Goal: Task Accomplishment & Management: Manage account settings

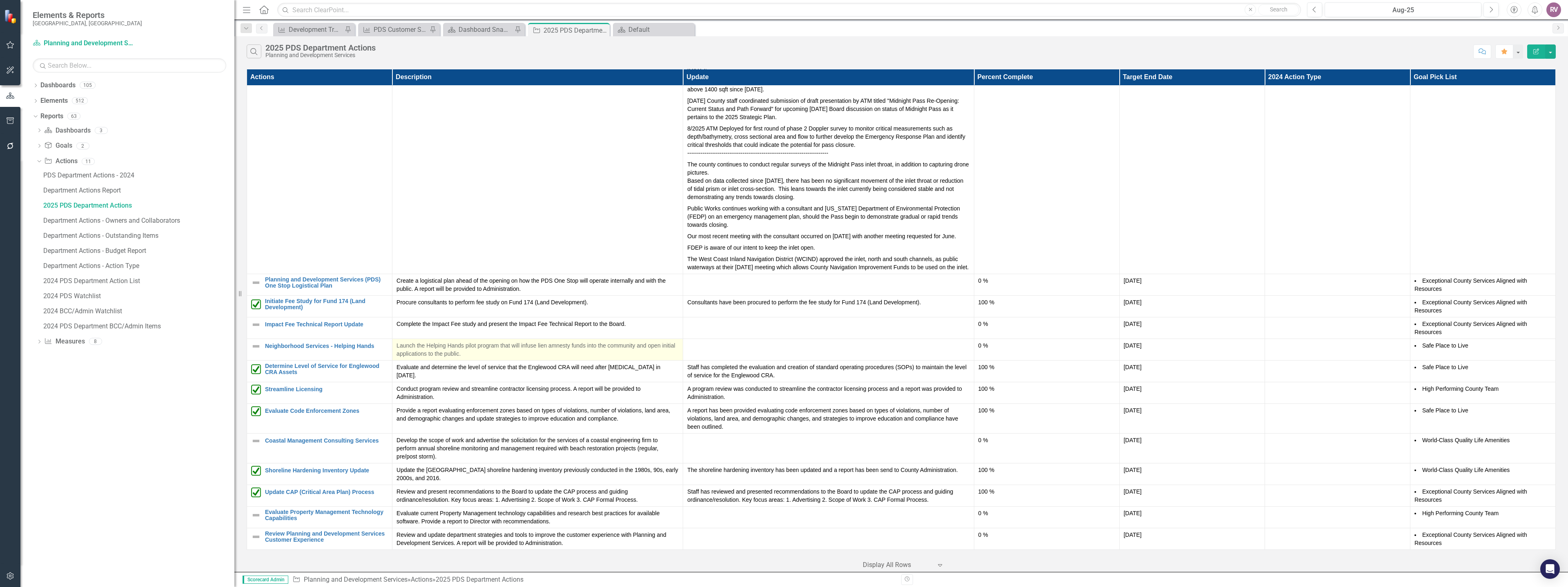
scroll to position [203, 0]
click at [1307, 7] on div "Previous Aug-25 Next Accessibility Alerts RV User Edit Profile Disable Sound Si…" at bounding box center [1431, 10] width 264 height 15
click at [1313, 10] on icon "Previous" at bounding box center [1314, 10] width 4 height 7
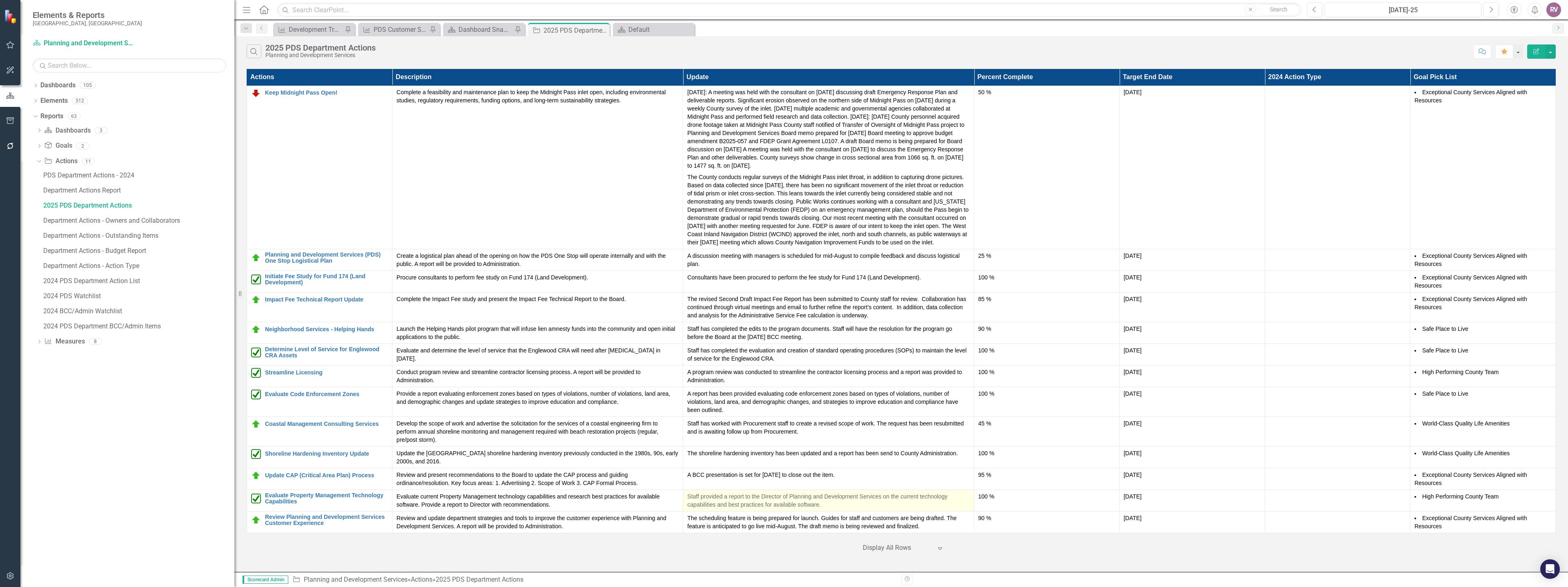
click at [733, 501] on p "Staff provided a report to the Director of Planning and Development Services on…" at bounding box center [828, 501] width 282 height 16
drag, startPoint x: 823, startPoint y: 504, endPoint x: 687, endPoint y: 495, distance: 136.3
click at [687, 495] on td "Staff provided a report to the Director of Planning and Development Services on…" at bounding box center [828, 501] width 291 height 22
copy p "Staff provided a report to the Director of Planning and Development Services on…"
click at [1493, 11] on icon "Next" at bounding box center [1491, 10] width 4 height 7
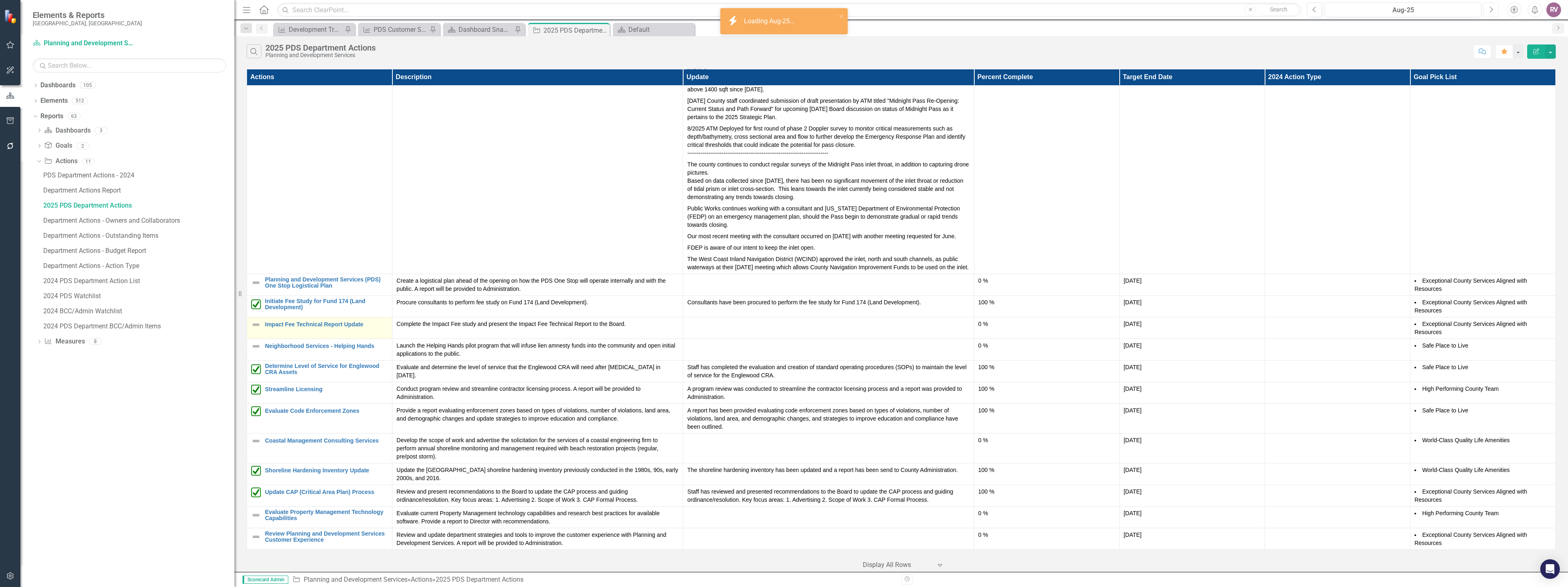
scroll to position [203, 0]
click at [289, 509] on link "Evaluate Property Management Technology Capabilities" at bounding box center [326, 515] width 123 height 13
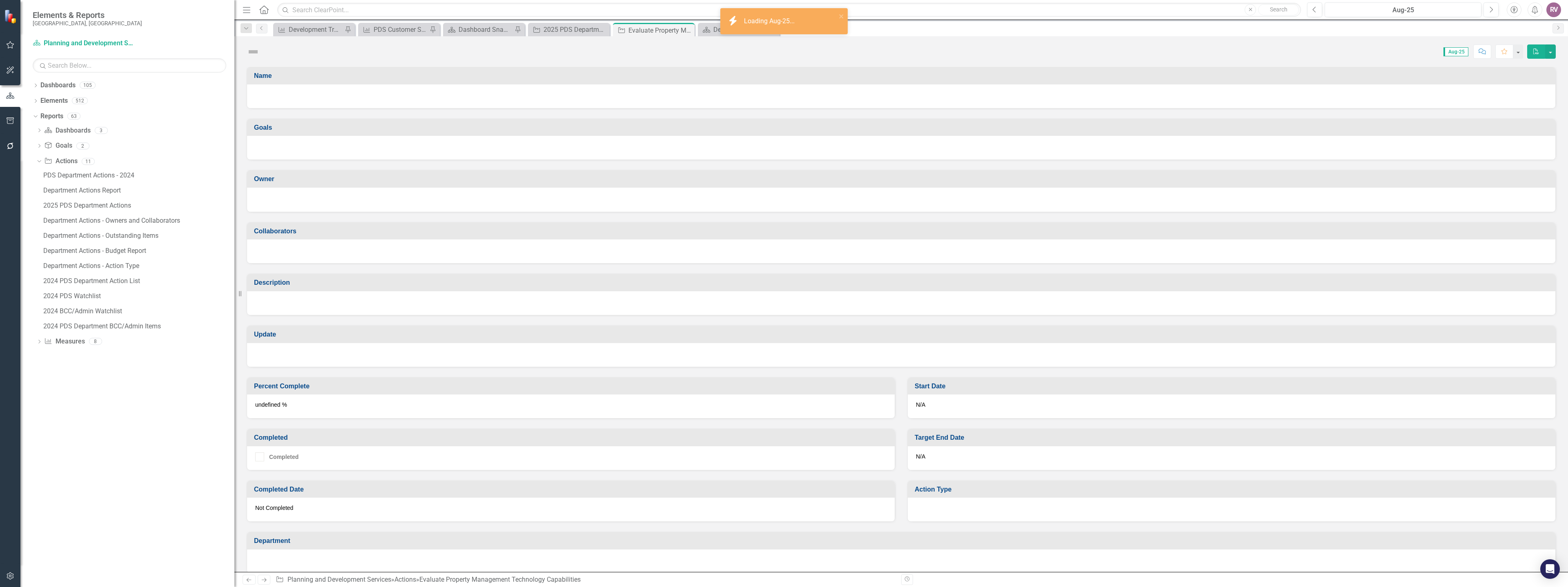
checkbox input "true"
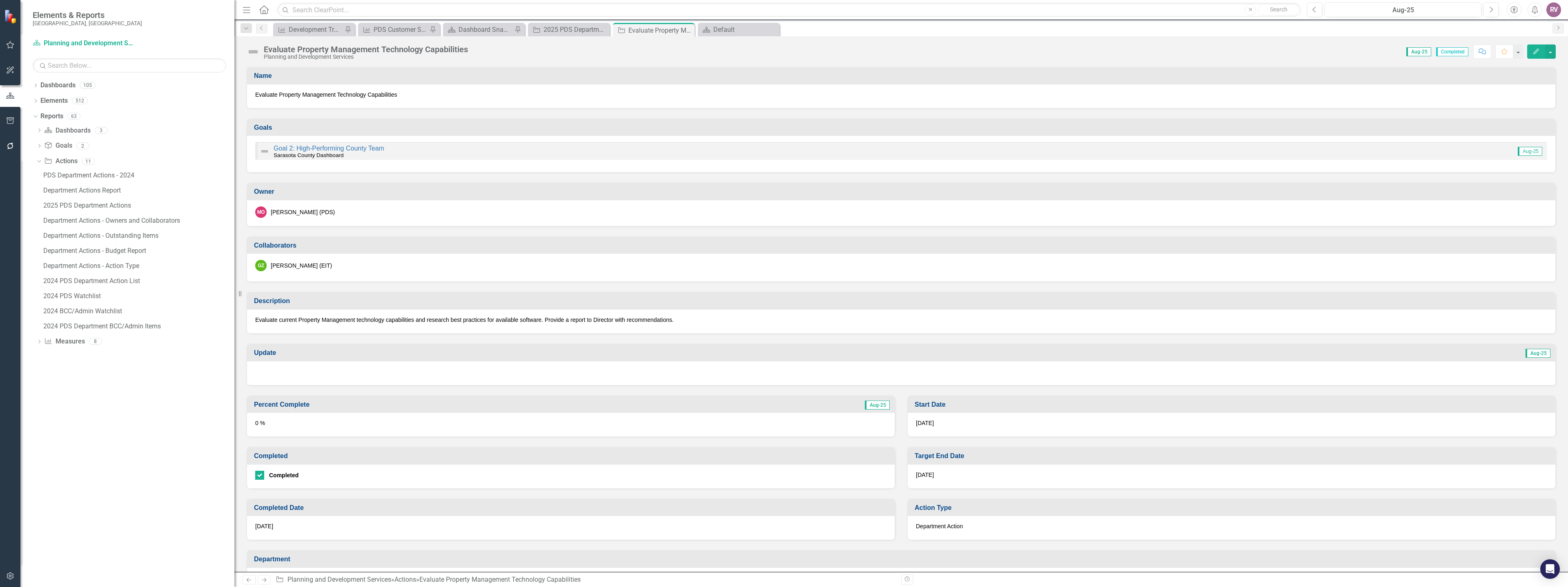
click at [300, 420] on div "0 %" at bounding box center [571, 425] width 648 height 24
click at [299, 420] on div "0 %" at bounding box center [571, 425] width 648 height 24
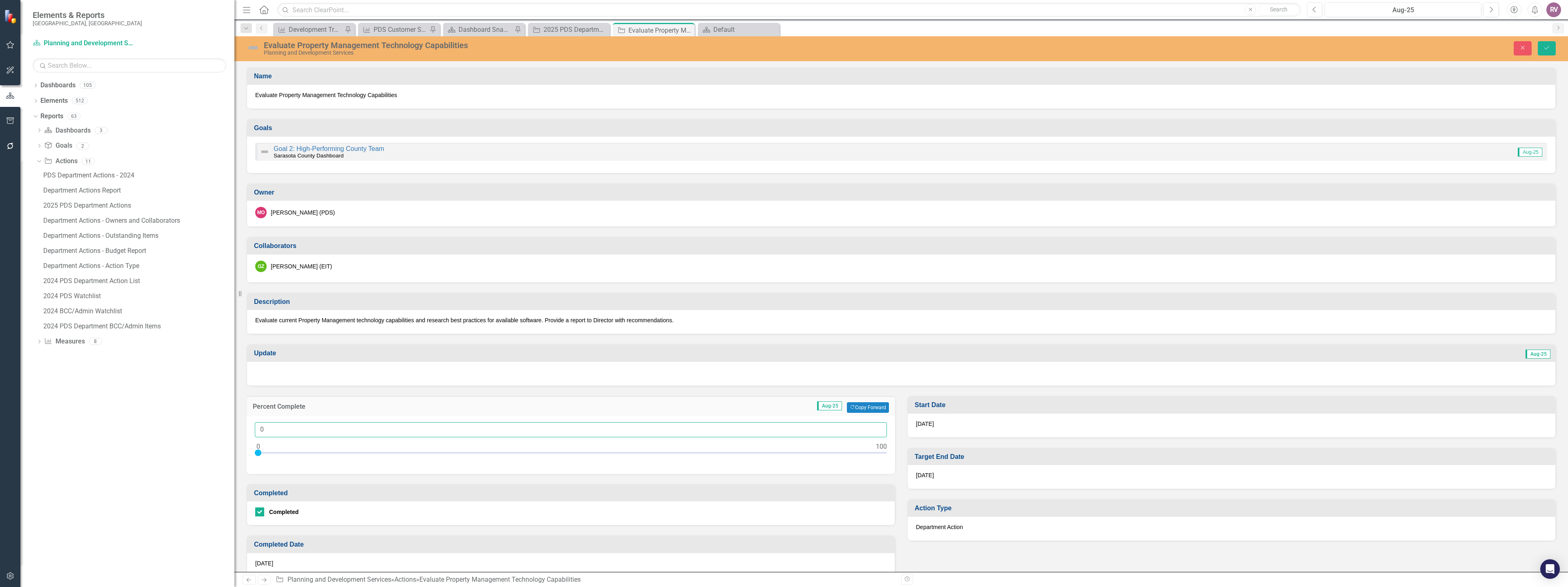
click at [290, 434] on input "0" at bounding box center [571, 429] width 632 height 15
type input "0100"
click at [1538, 41] on button "Save" at bounding box center [1547, 48] width 18 height 14
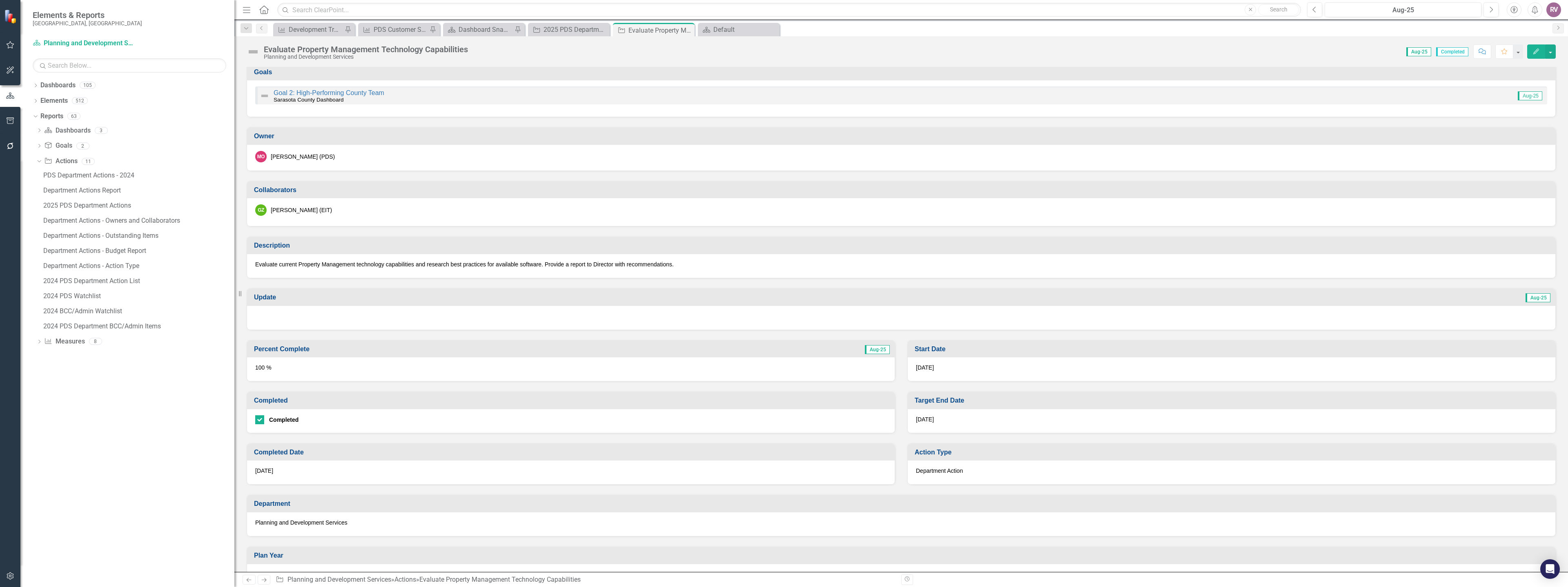
scroll to position [41, 0]
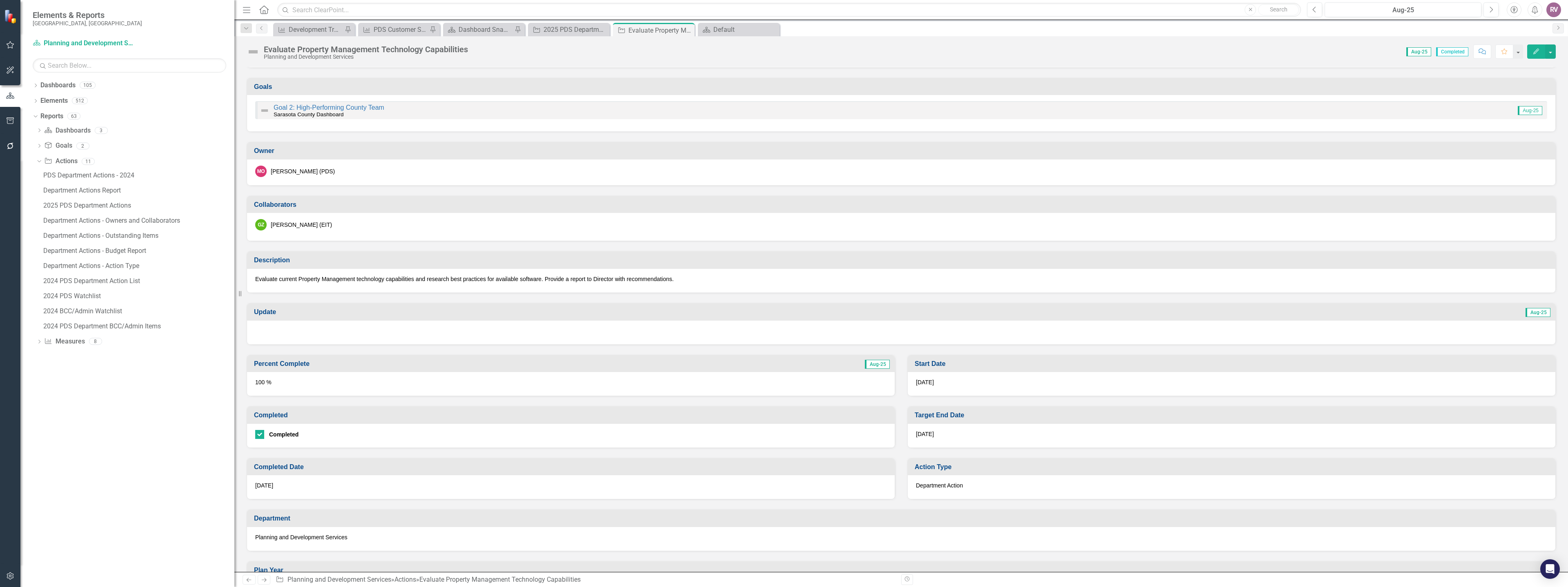
click at [281, 483] on div "[DATE]" at bounding box center [571, 487] width 648 height 24
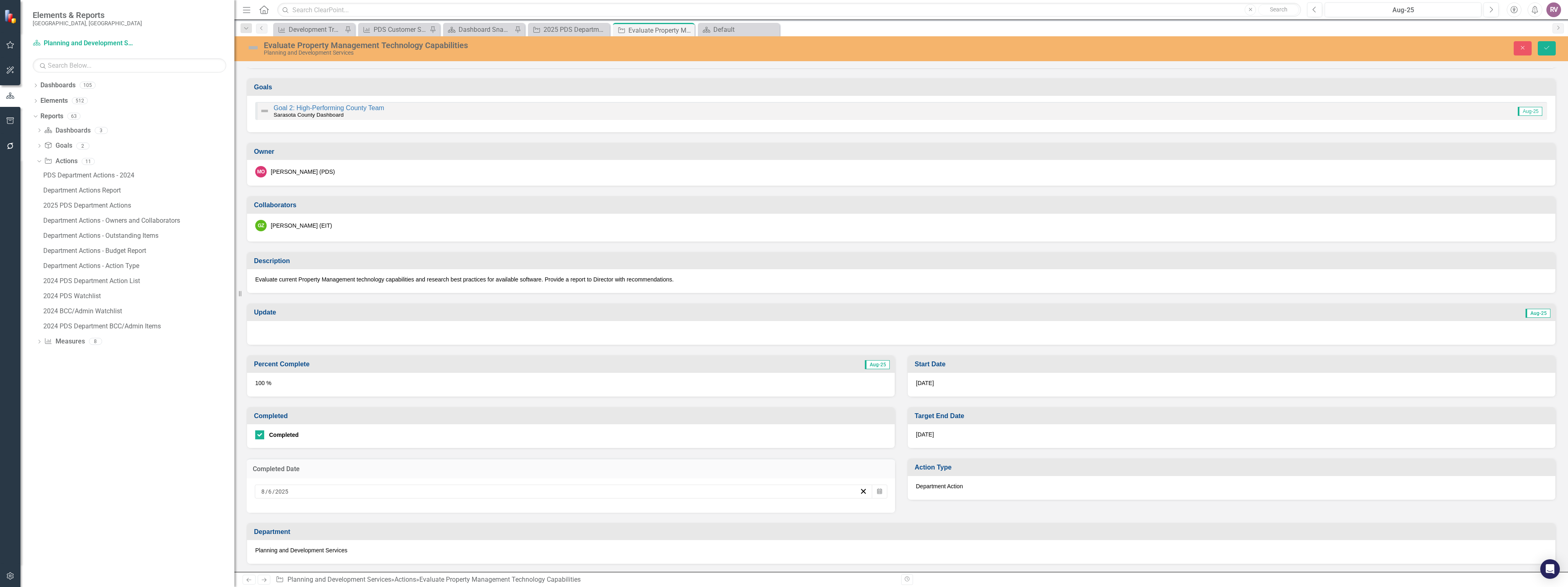
click at [285, 492] on input "2025" at bounding box center [281, 491] width 14 height 8
click at [520, 412] on abbr "4" at bounding box center [522, 414] width 3 height 7
click at [306, 333] on div at bounding box center [901, 333] width 1308 height 24
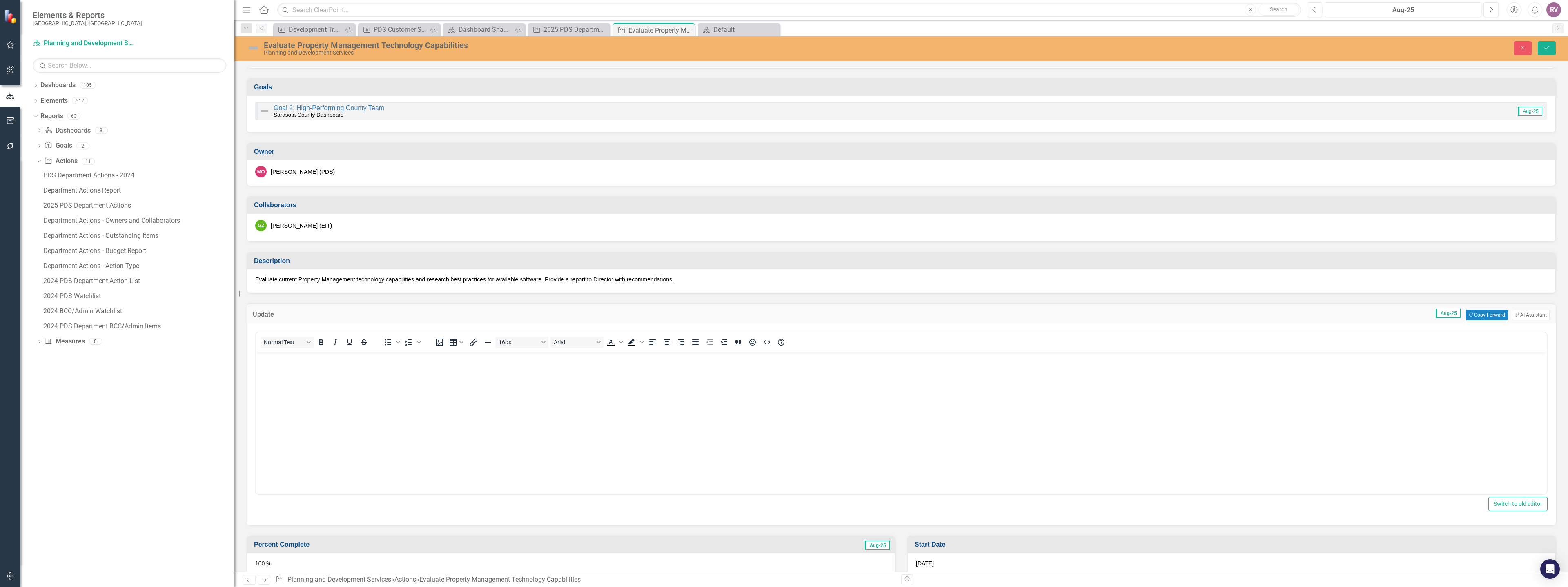
scroll to position [0, 0]
click at [303, 369] on body "Rich Text Area. Press ALT-0 for help." at bounding box center [901, 412] width 1291 height 122
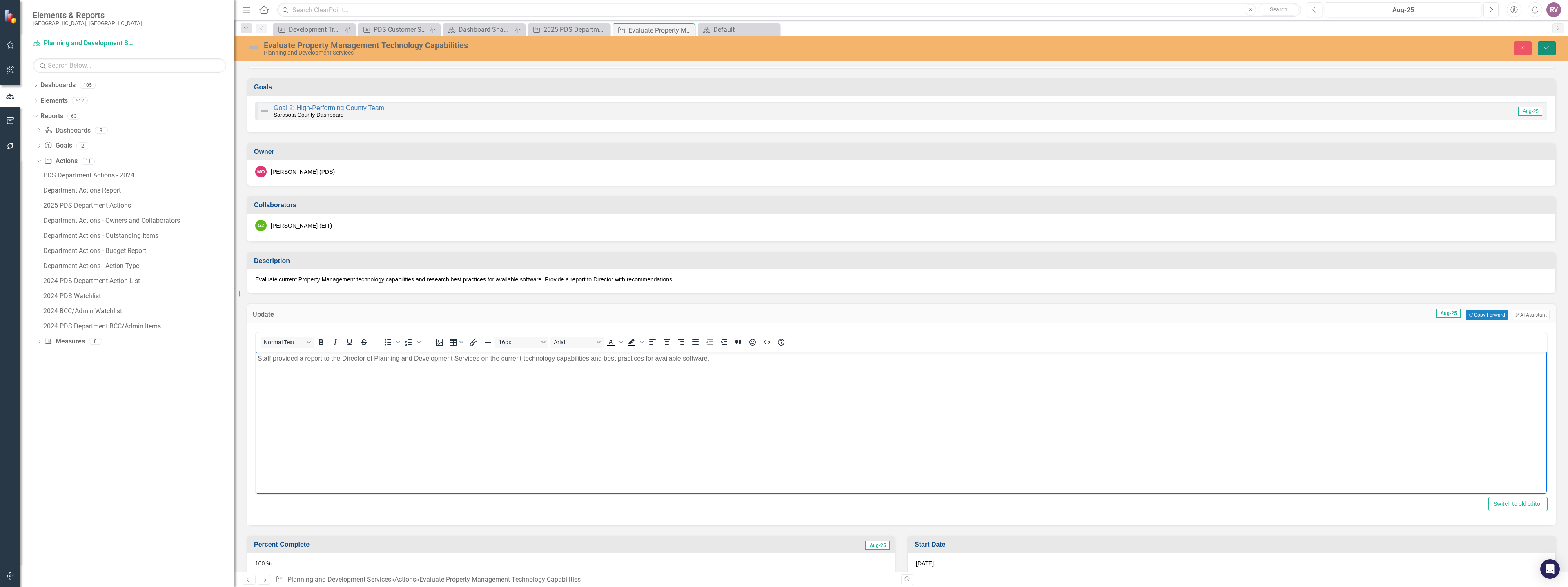
click at [1549, 47] on icon "Save" at bounding box center [1547, 47] width 7 height 5
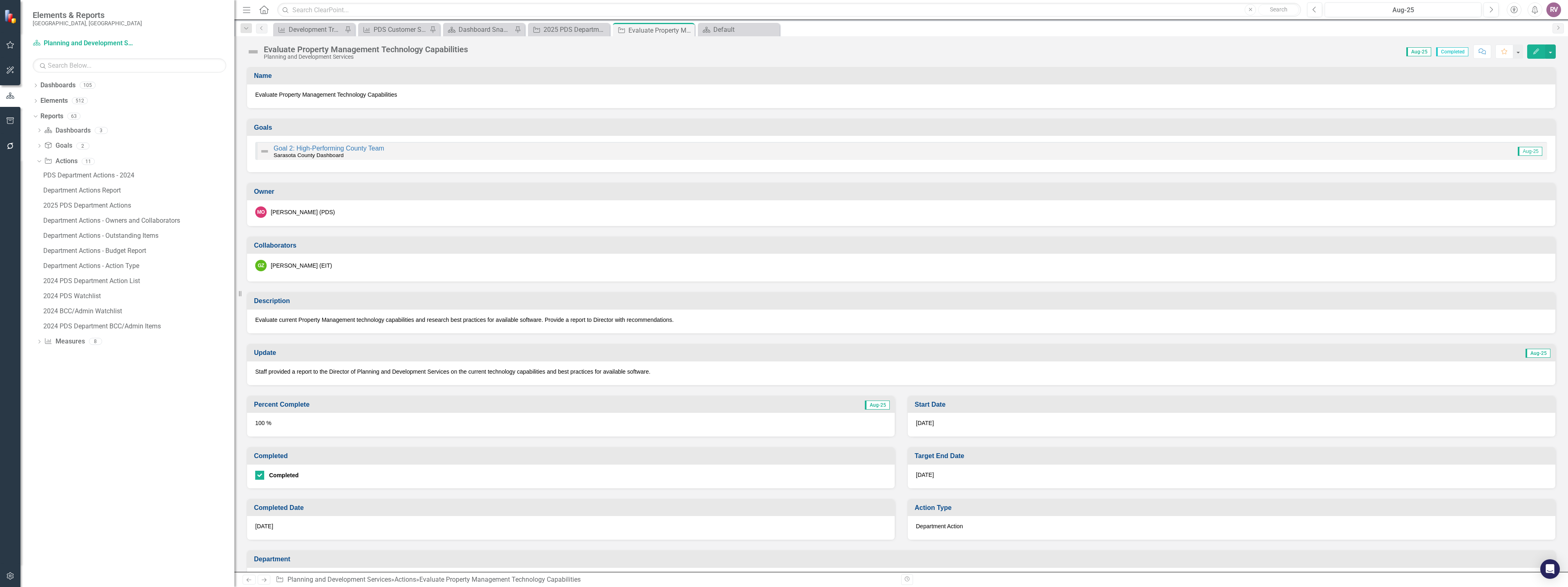
click at [254, 52] on img at bounding box center [253, 51] width 13 height 13
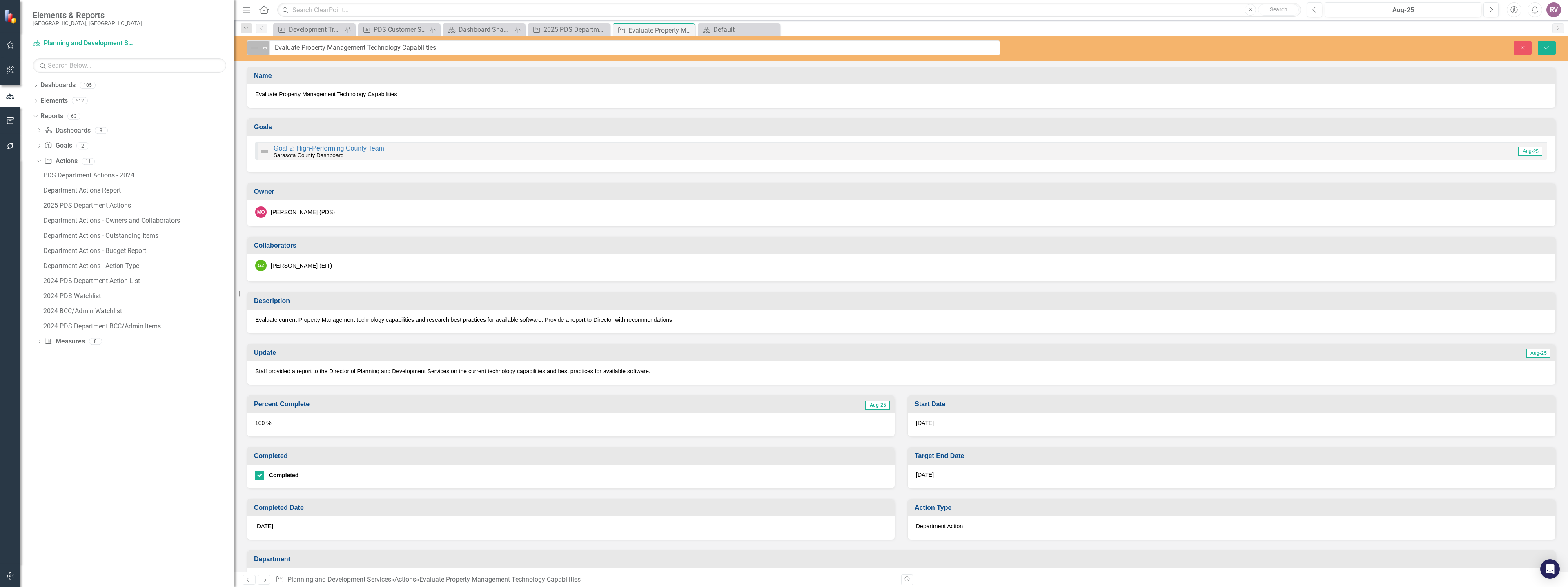
click at [256, 52] on img at bounding box center [254, 48] width 10 height 10
click at [280, 114] on div "Completed" at bounding box center [284, 117] width 31 height 9
click at [1545, 45] on icon "Save" at bounding box center [1547, 47] width 7 height 5
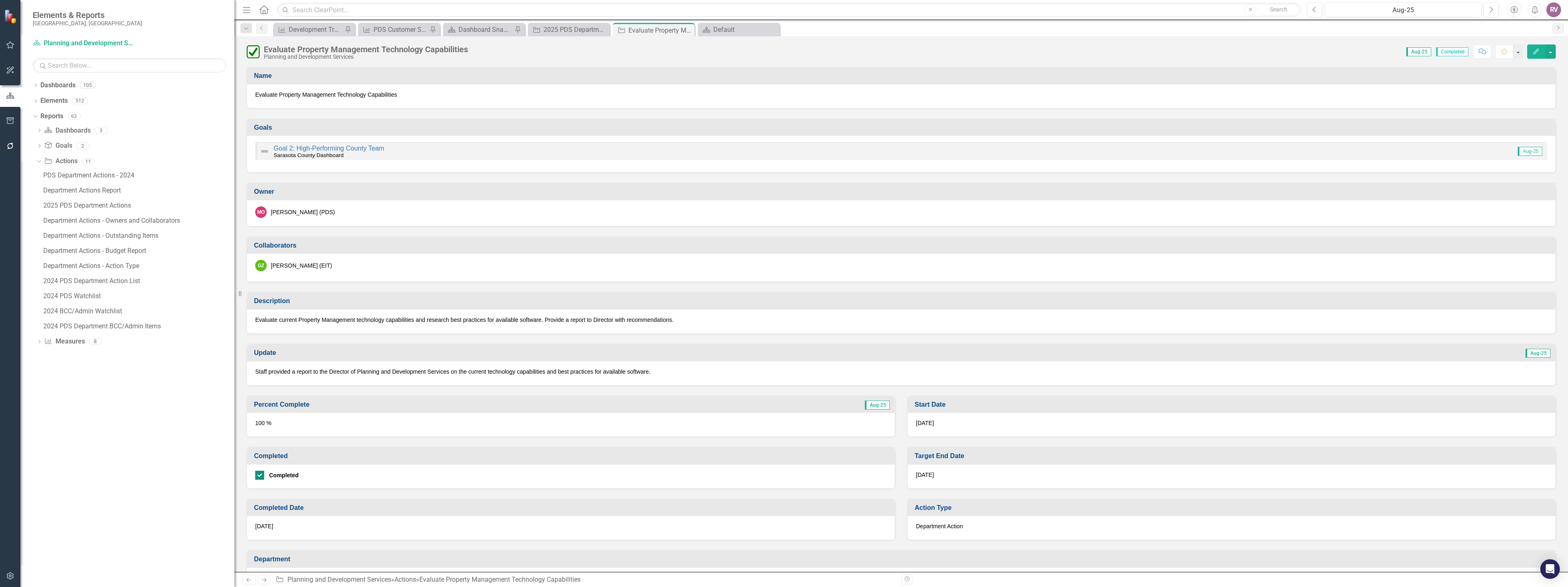
scroll to position [235, 0]
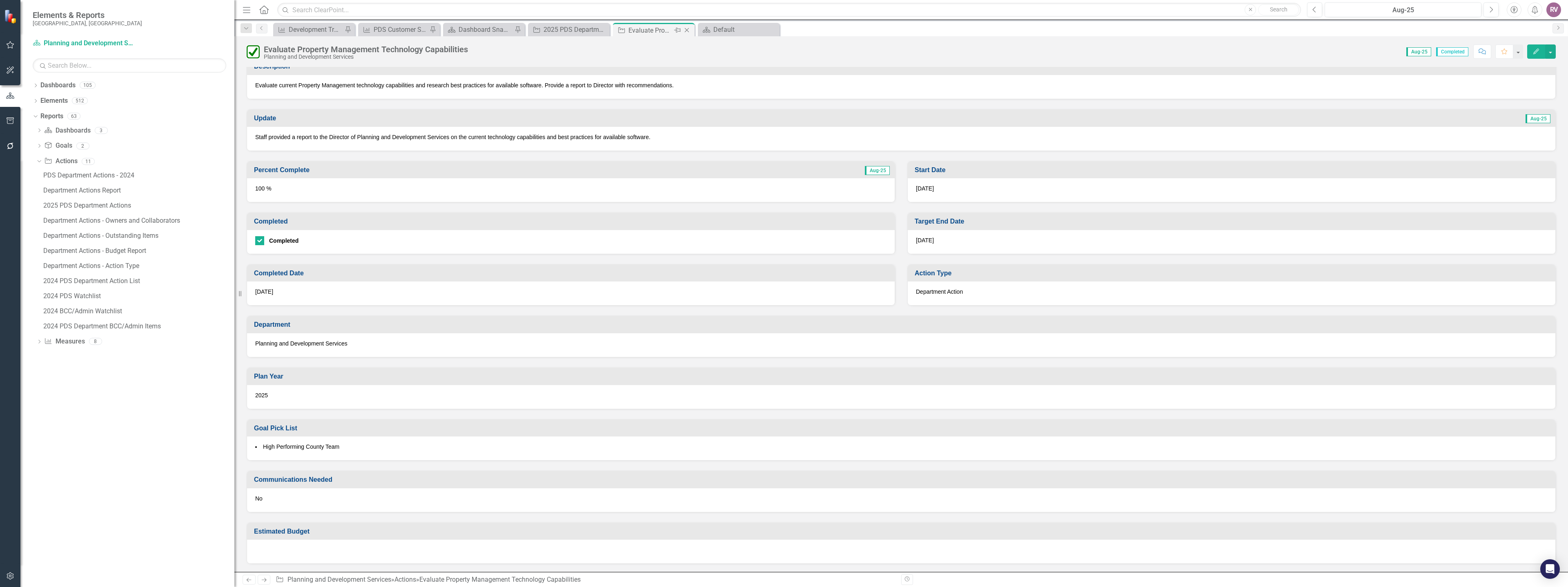
click at [688, 29] on icon "Close" at bounding box center [687, 30] width 8 height 7
